Goal: Find contact information: Find contact information

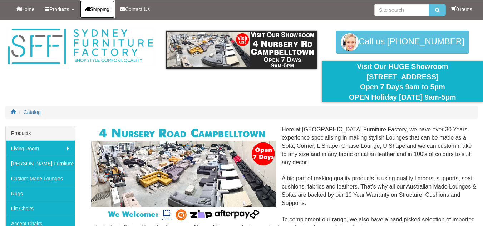
click at [101, 8] on span "Shipping" at bounding box center [100, 9] width 20 height 6
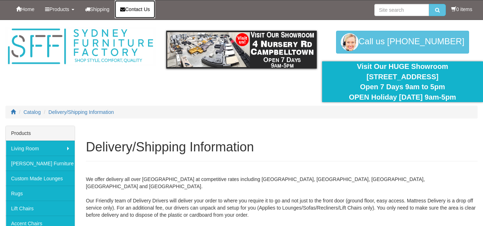
click at [144, 11] on span "Contact Us" at bounding box center [137, 9] width 25 height 6
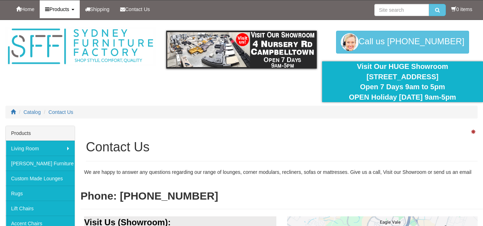
click at [54, 9] on span "Products" at bounding box center [59, 9] width 20 height 6
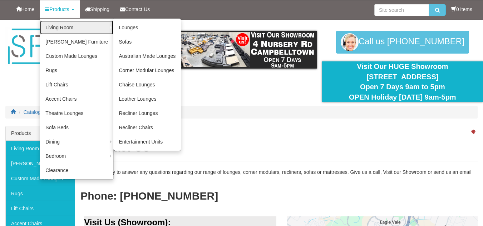
click at [59, 21] on link "Living Room" at bounding box center [76, 27] width 73 height 14
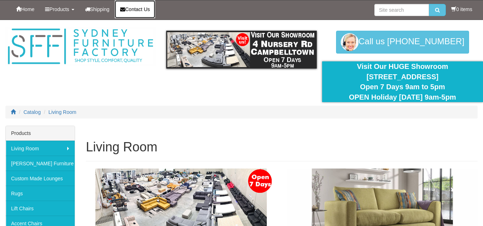
click at [136, 4] on link "Contact Us" at bounding box center [135, 9] width 40 height 18
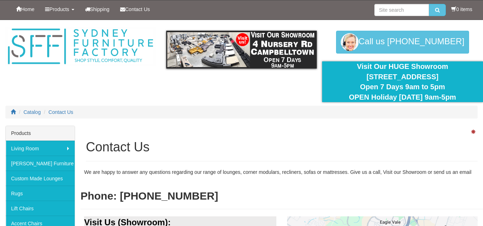
drag, startPoint x: 454, startPoint y: 44, endPoint x: 419, endPoint y: 44, distance: 35.4
click at [419, 44] on div "Call us [PHONE_NUMBER]" at bounding box center [402, 42] width 161 height 23
